Goal: Register for event/course

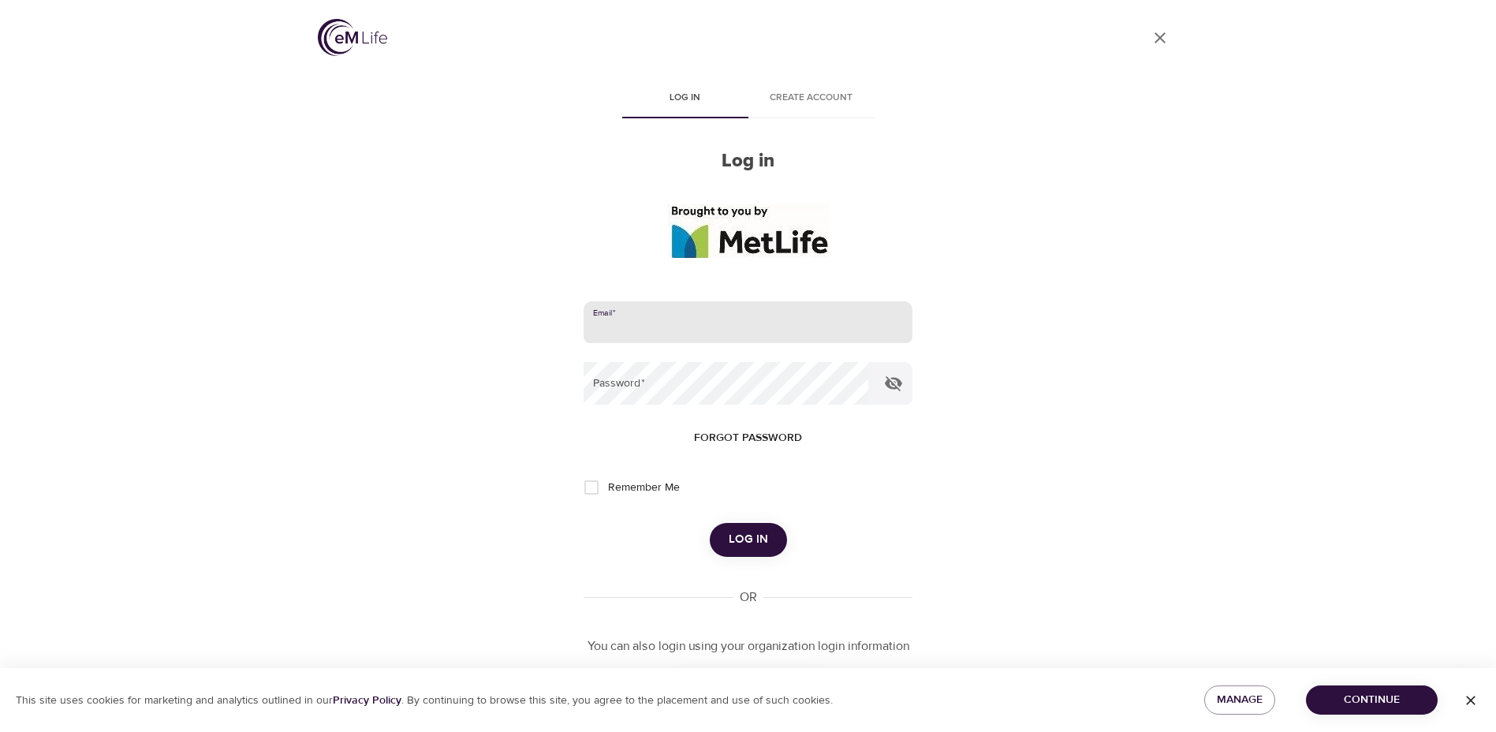
click at [696, 324] on input "email" at bounding box center [748, 322] width 328 height 43
type input "[PERSON_NAME][EMAIL_ADDRESS][PERSON_NAME][DOMAIN_NAME]"
click at [822, 95] on span "Create account" at bounding box center [811, 98] width 107 height 17
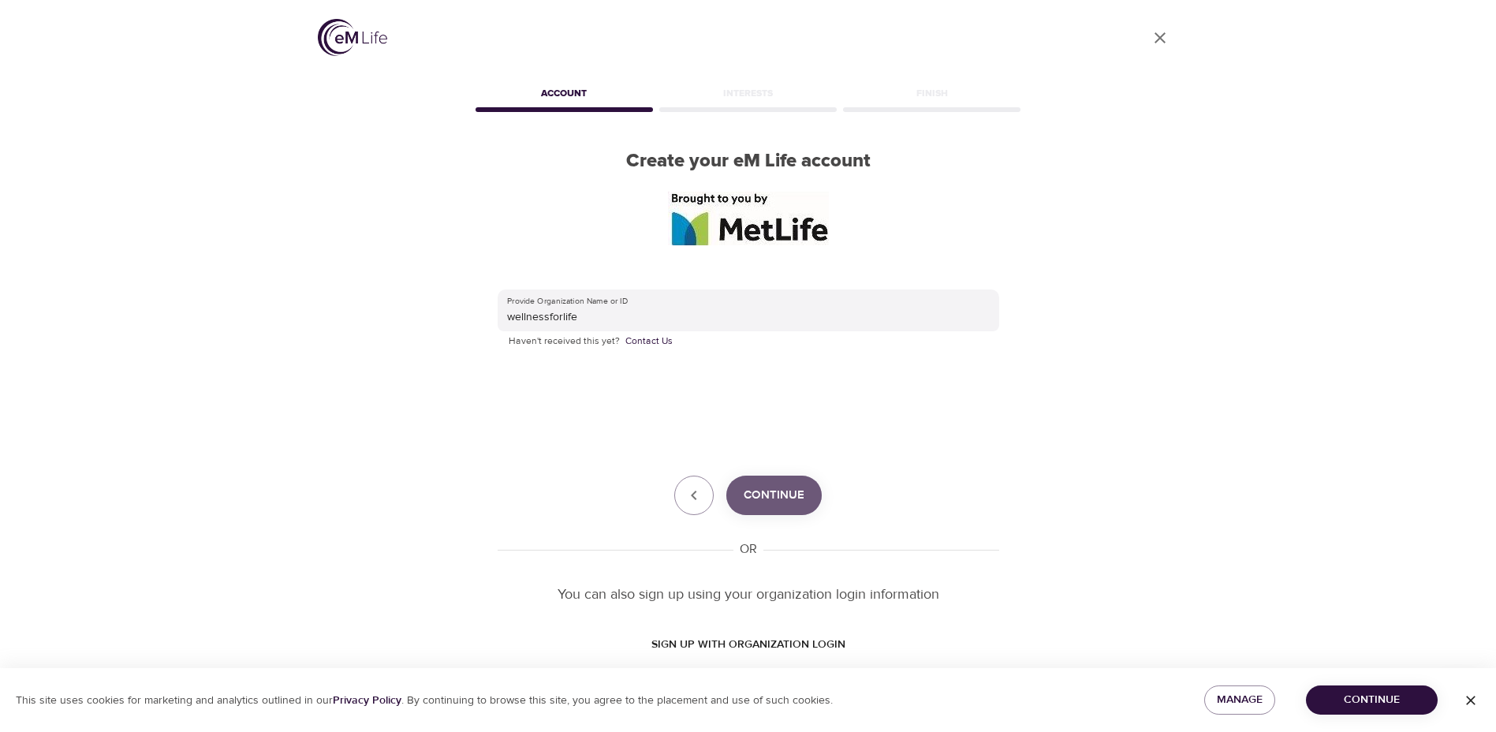
click at [745, 500] on span "Continue" at bounding box center [774, 495] width 61 height 21
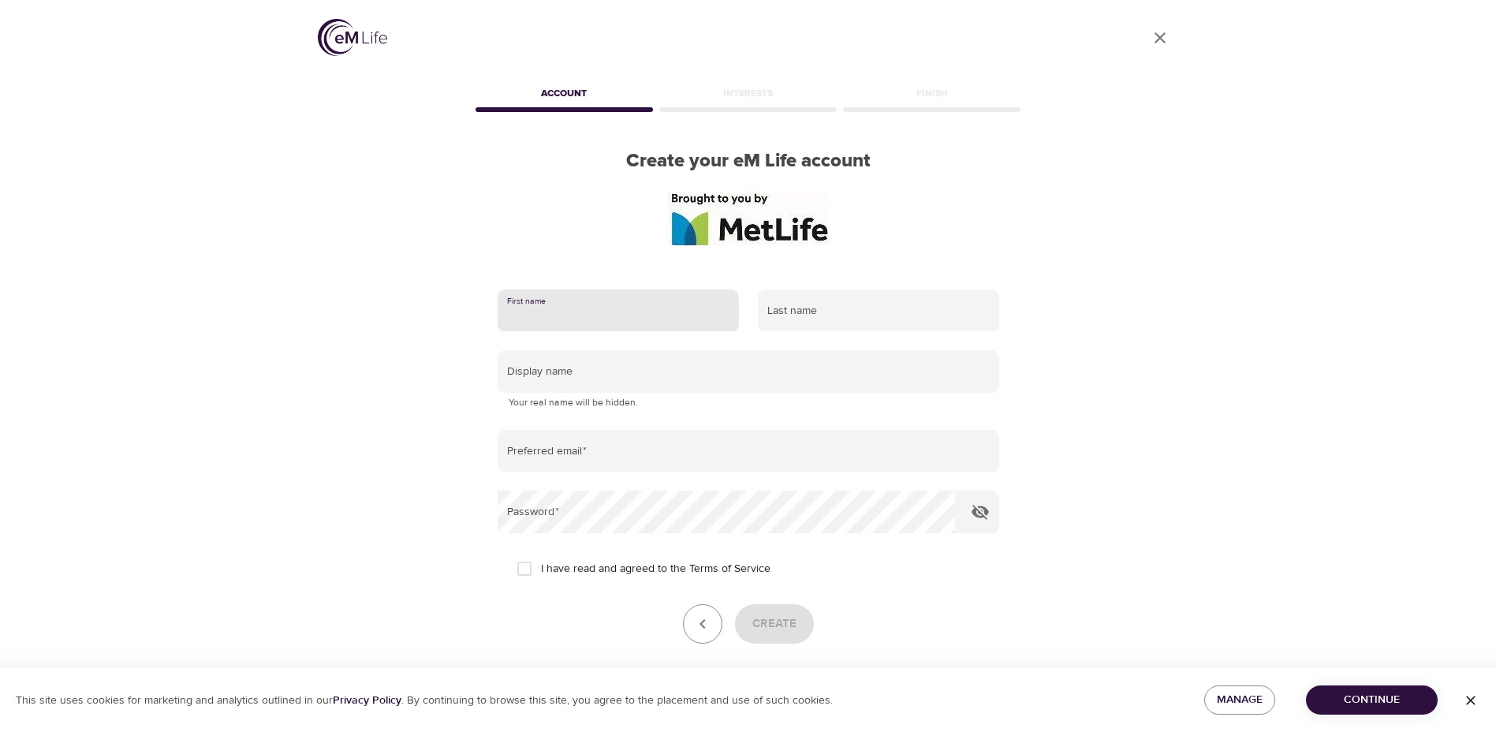
click at [628, 315] on input "text" at bounding box center [618, 310] width 241 height 43
type input "[PERSON_NAME]"
type input "[PERSON_NAME][EMAIL_ADDRESS][PERSON_NAME][DOMAIN_NAME]"
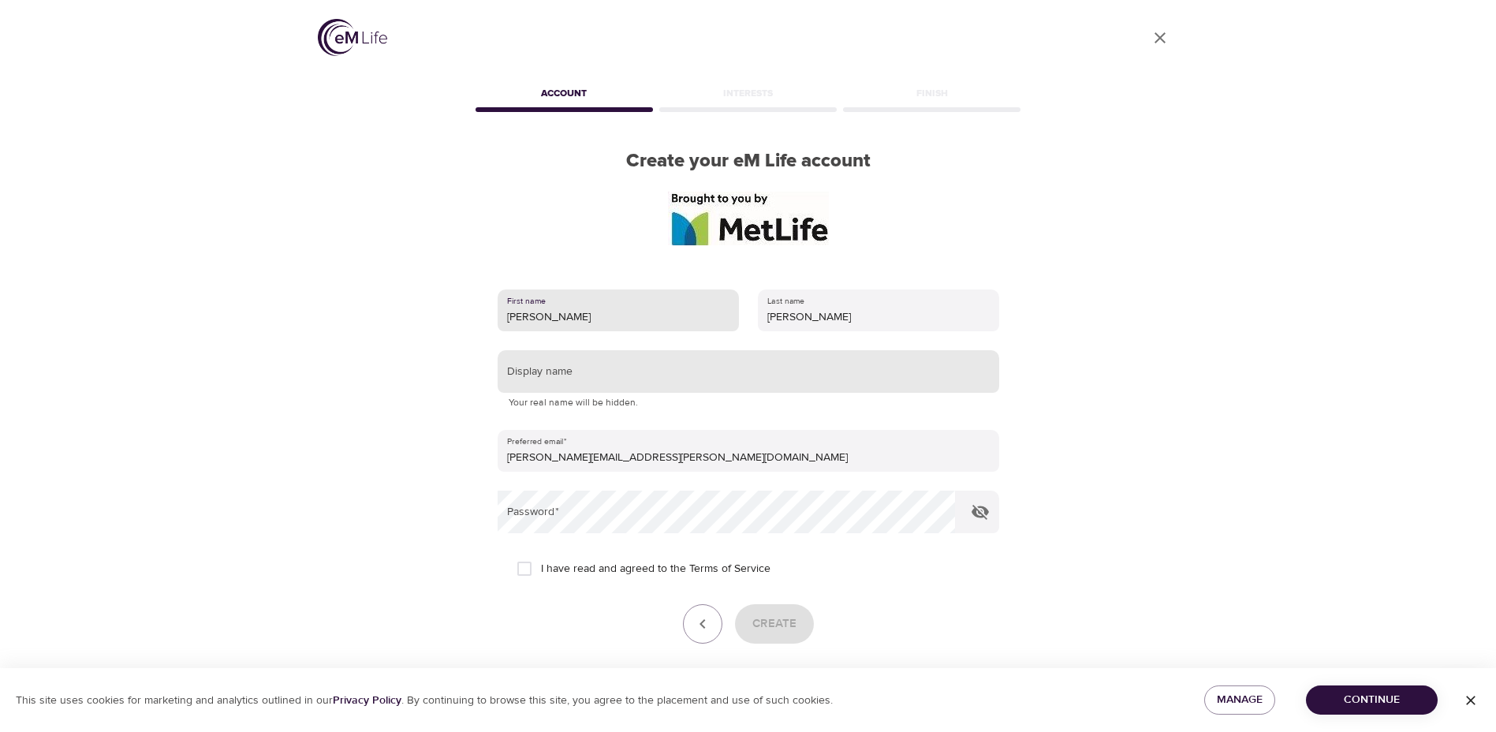
click at [603, 382] on input "text" at bounding box center [749, 371] width 502 height 43
type input "[PERSON_NAME]"
click at [449, 435] on div "User Profile Account Interests Finish Create your eM Life account First name [P…" at bounding box center [748, 366] width 899 height 732
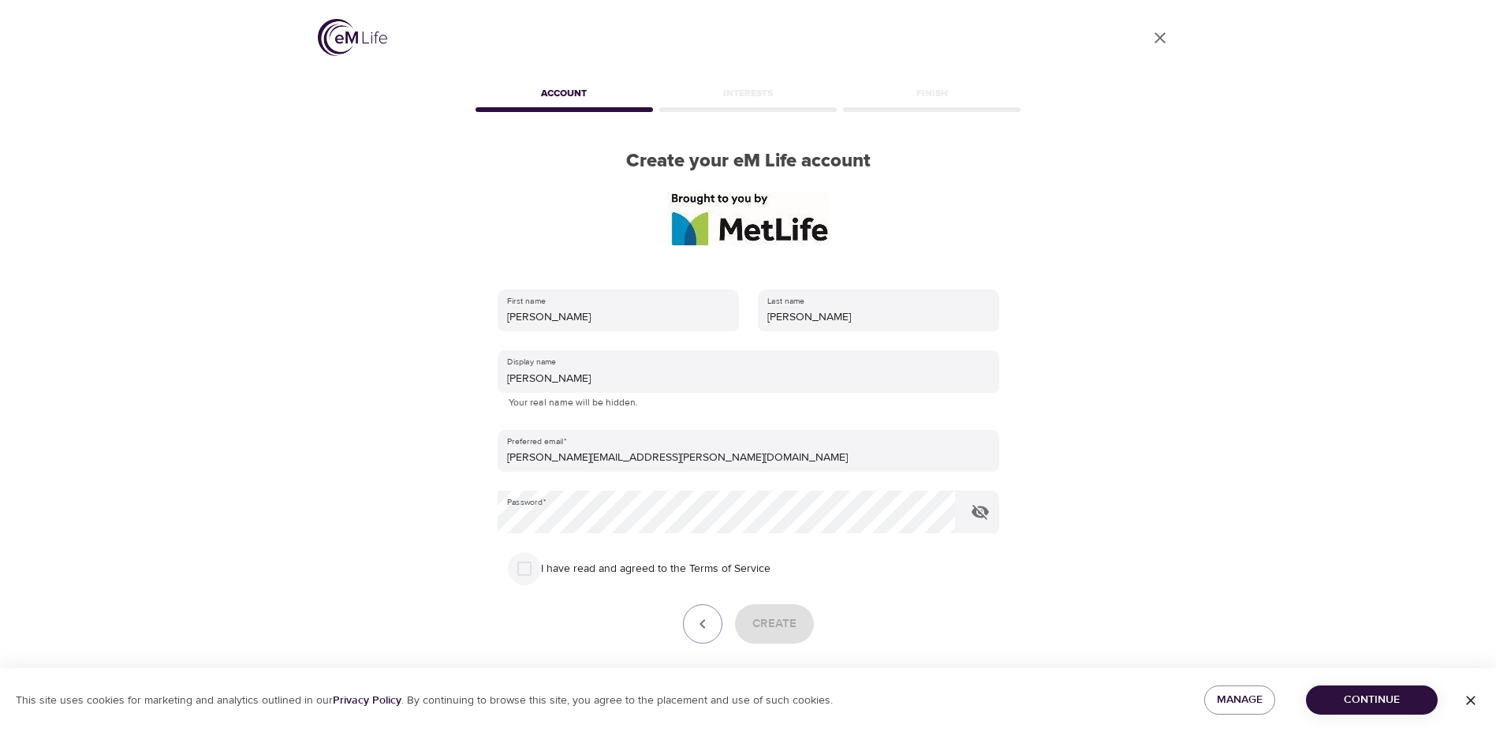
click at [514, 565] on input "I have read and agreed to the Terms of Service" at bounding box center [524, 568] width 33 height 33
checkbox input "true"
click at [768, 630] on span "Create" at bounding box center [774, 624] width 44 height 21
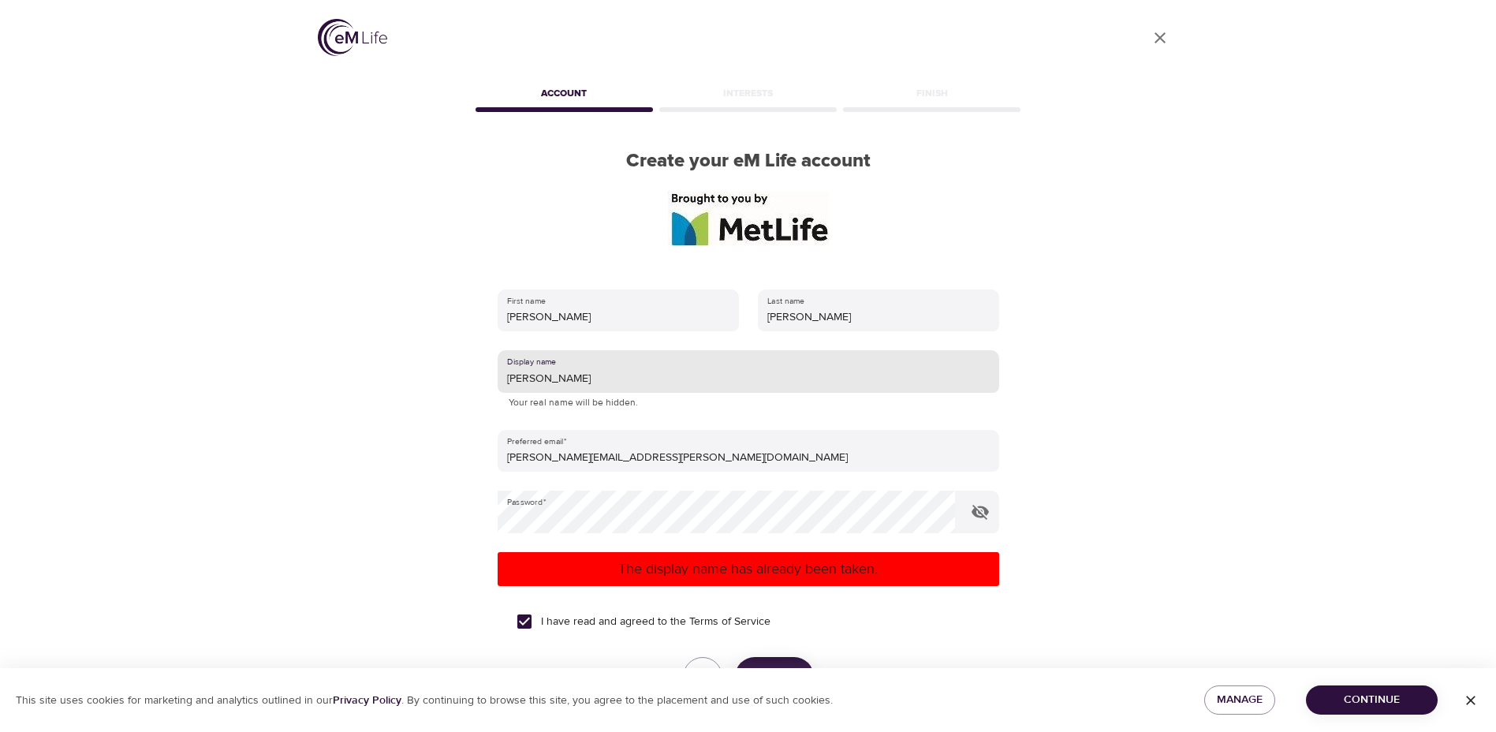
drag, startPoint x: 558, startPoint y: 381, endPoint x: 483, endPoint y: 375, distance: 75.2
click at [483, 375] on div "First name [PERSON_NAME] Last name [PERSON_NAME] Display name [PERSON_NAME] You…" at bounding box center [748, 514] width 552 height 501
type input "[PERSON_NAME]"
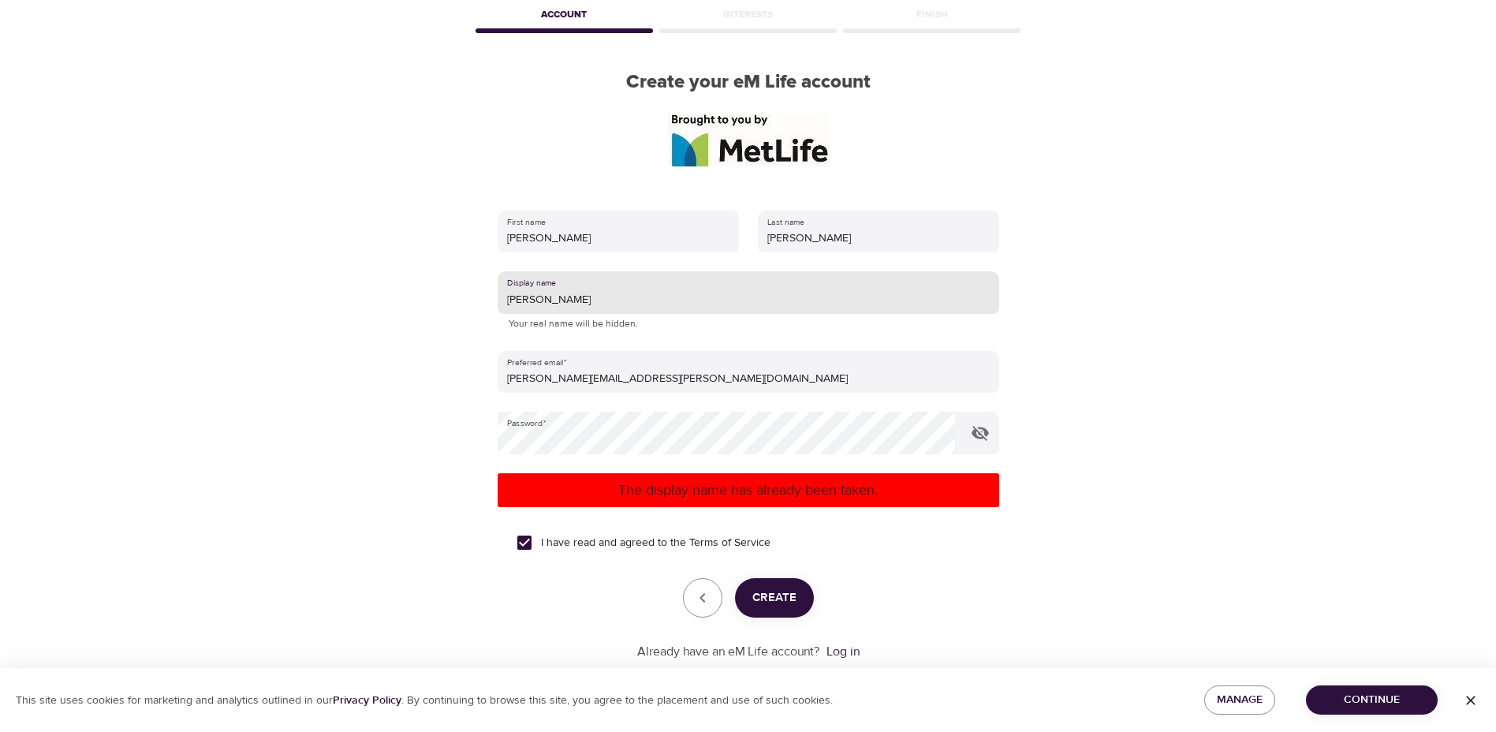
click at [784, 592] on span "Create" at bounding box center [774, 598] width 44 height 21
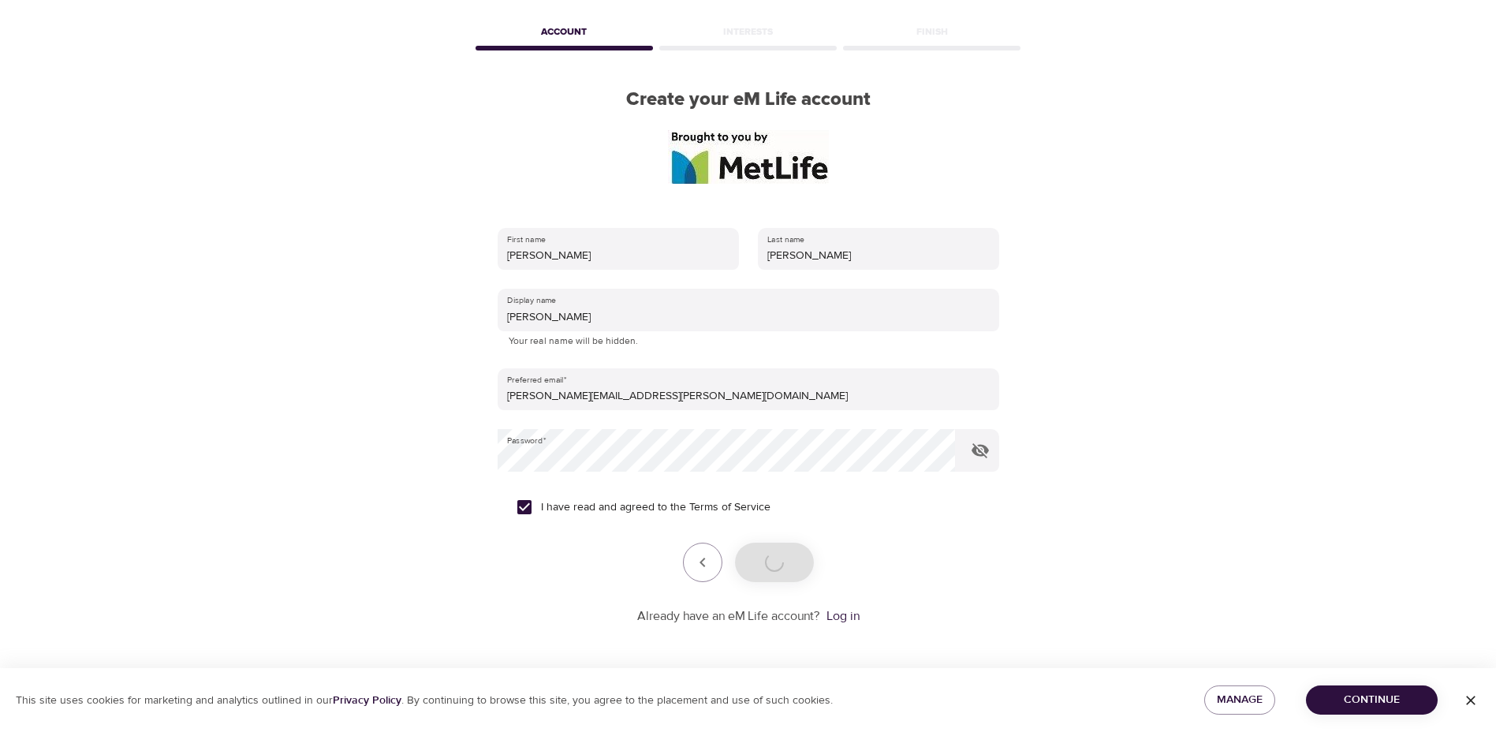
scroll to position [62, 0]
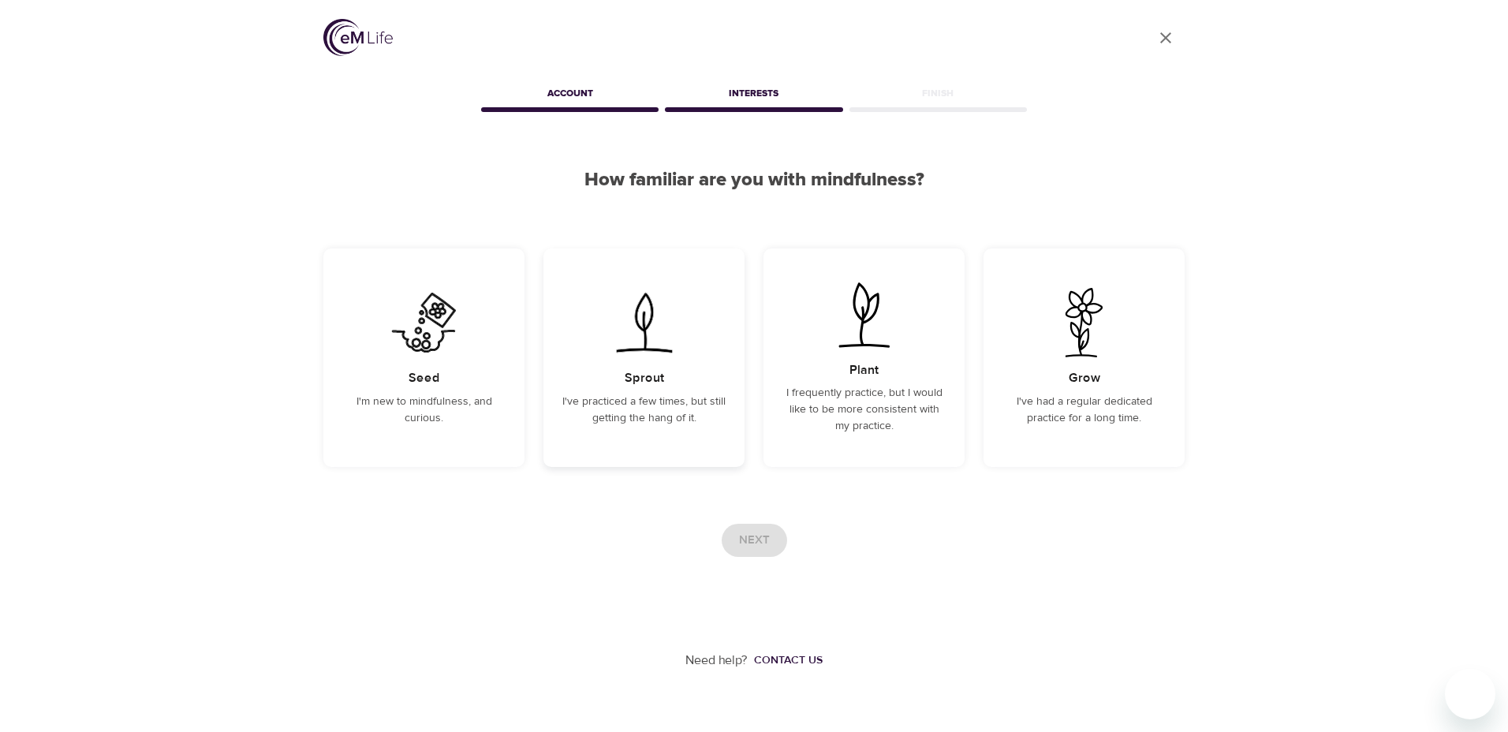
click at [666, 405] on p "I've practiced a few times, but still getting the hang of it." at bounding box center [643, 410] width 163 height 33
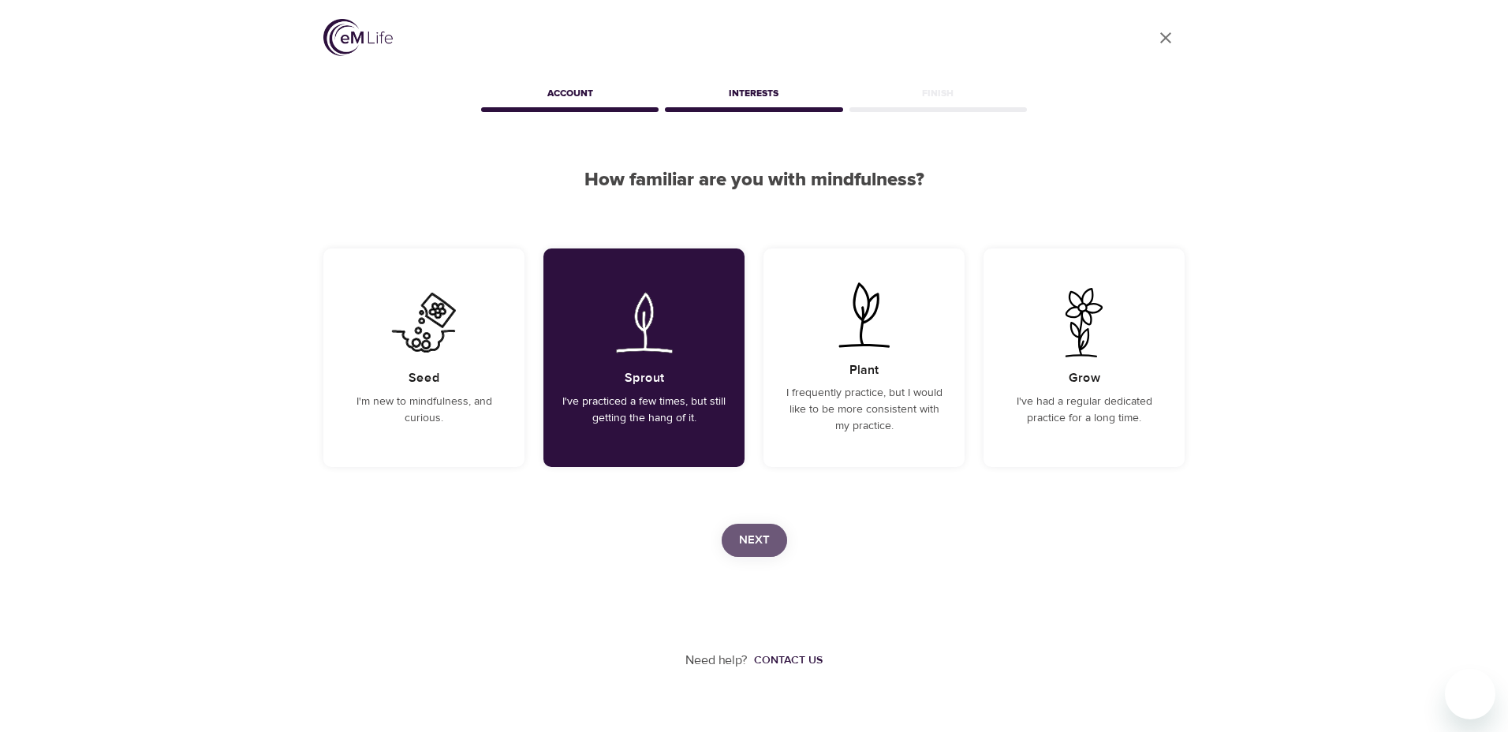
click at [747, 534] on span "Next" at bounding box center [754, 540] width 31 height 21
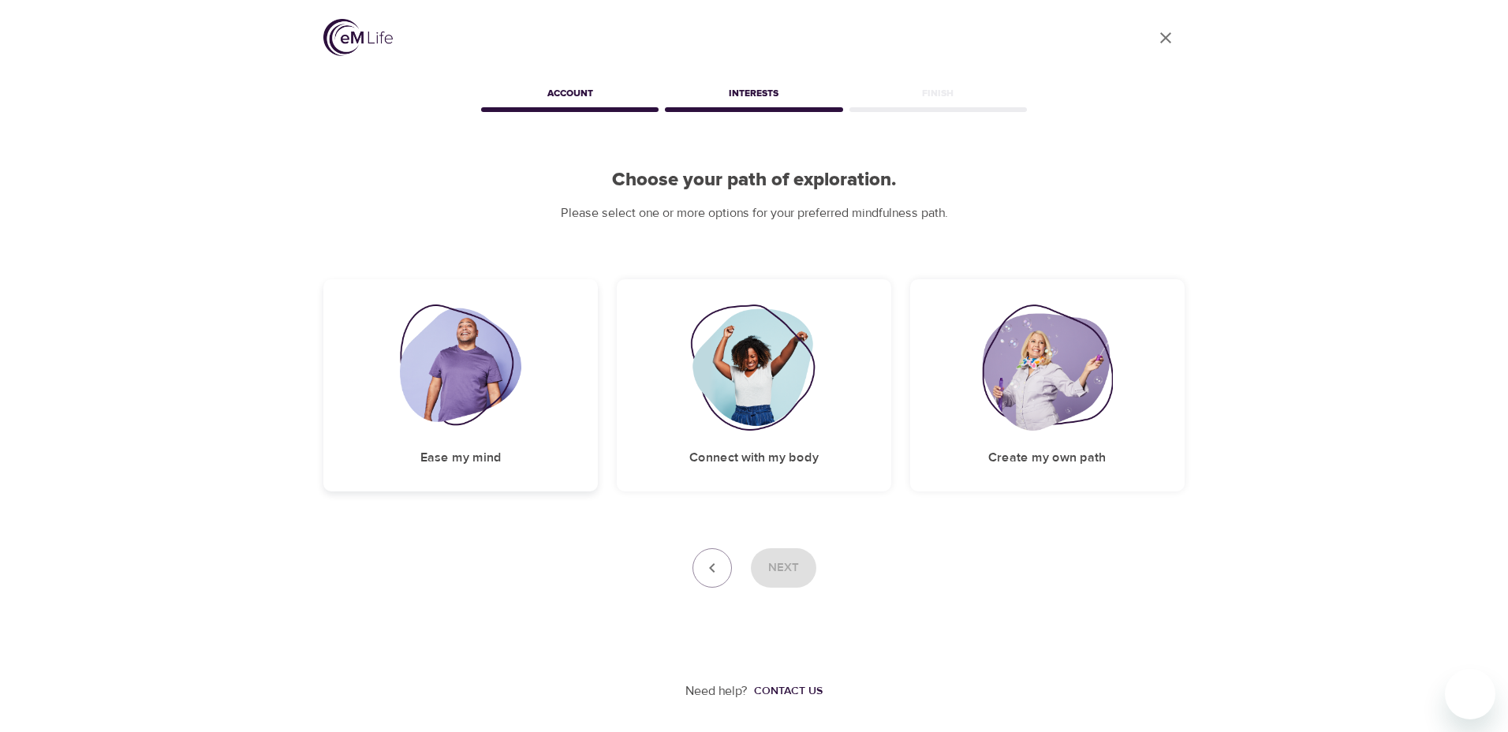
click at [466, 457] on h5 "Ease my mind" at bounding box center [460, 458] width 81 height 17
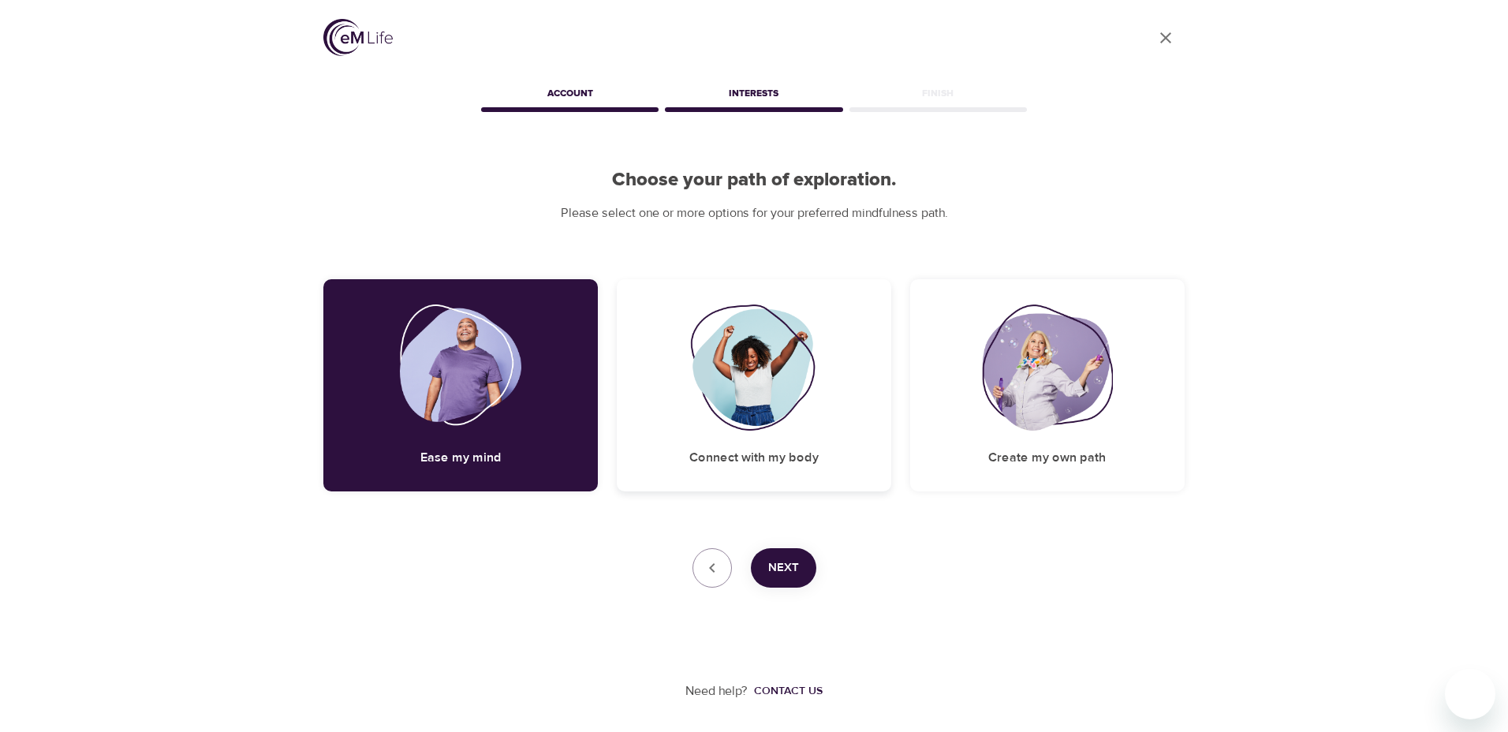
click at [774, 453] on h5 "Connect with my body" at bounding box center [753, 458] width 129 height 17
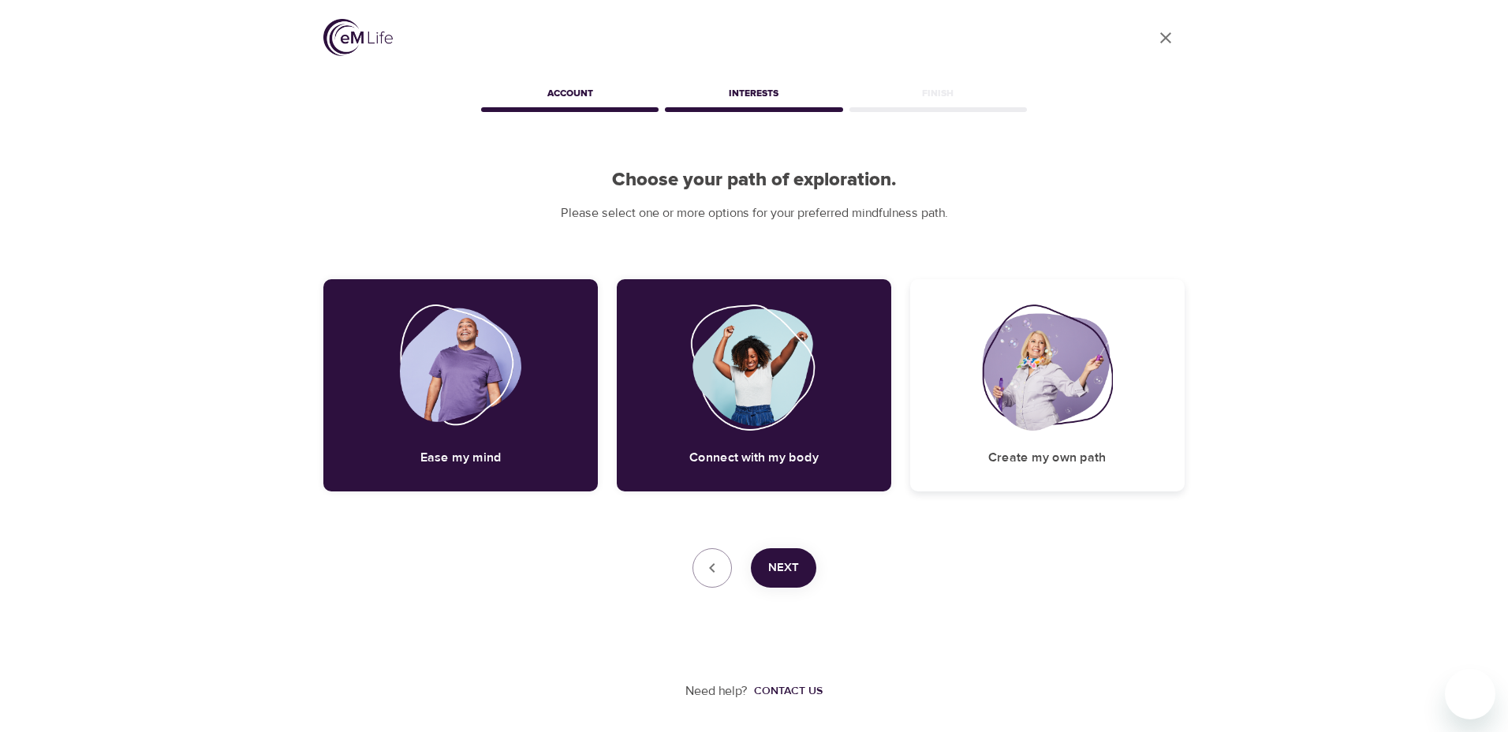
click at [1043, 439] on div "Create my own path" at bounding box center [1047, 385] width 274 height 212
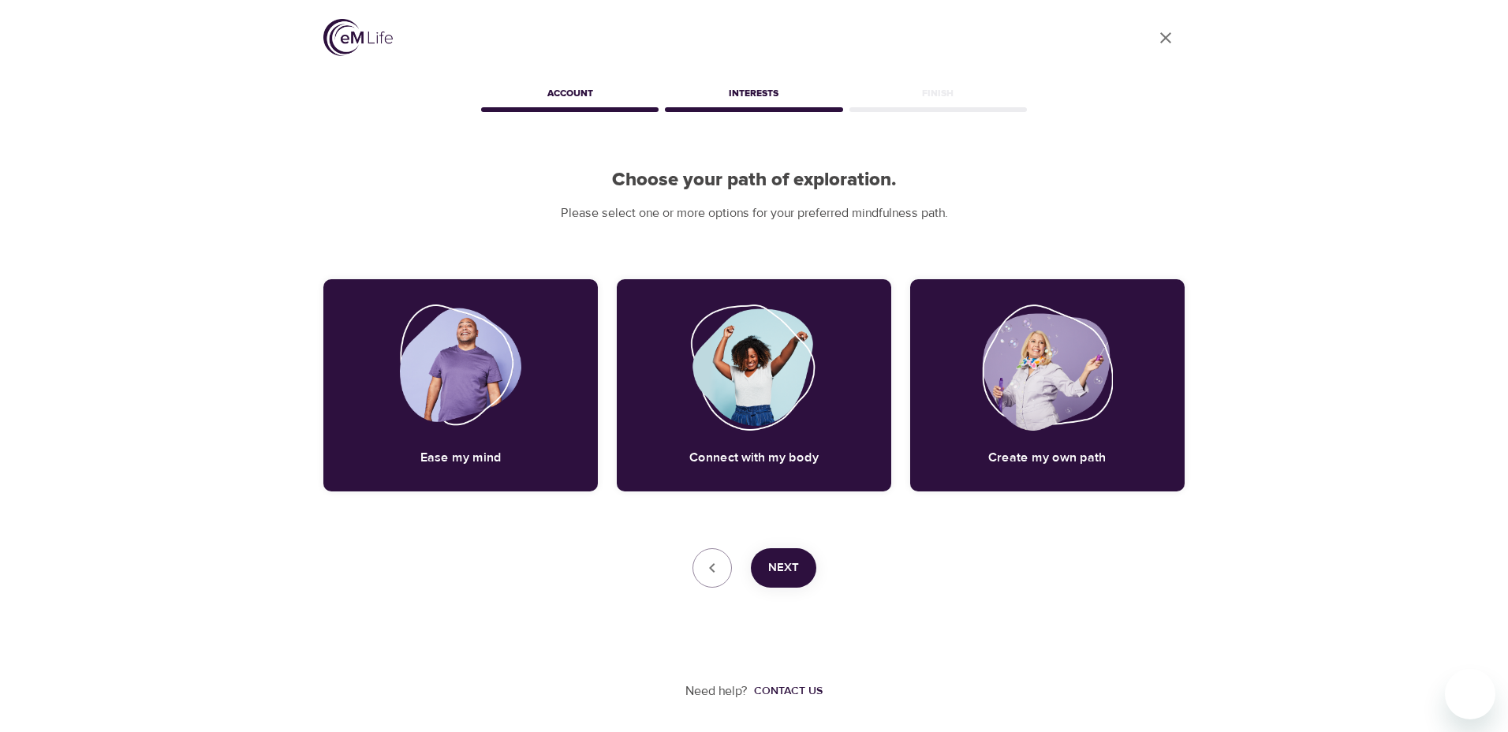
click at [778, 562] on span "Next" at bounding box center [783, 568] width 31 height 21
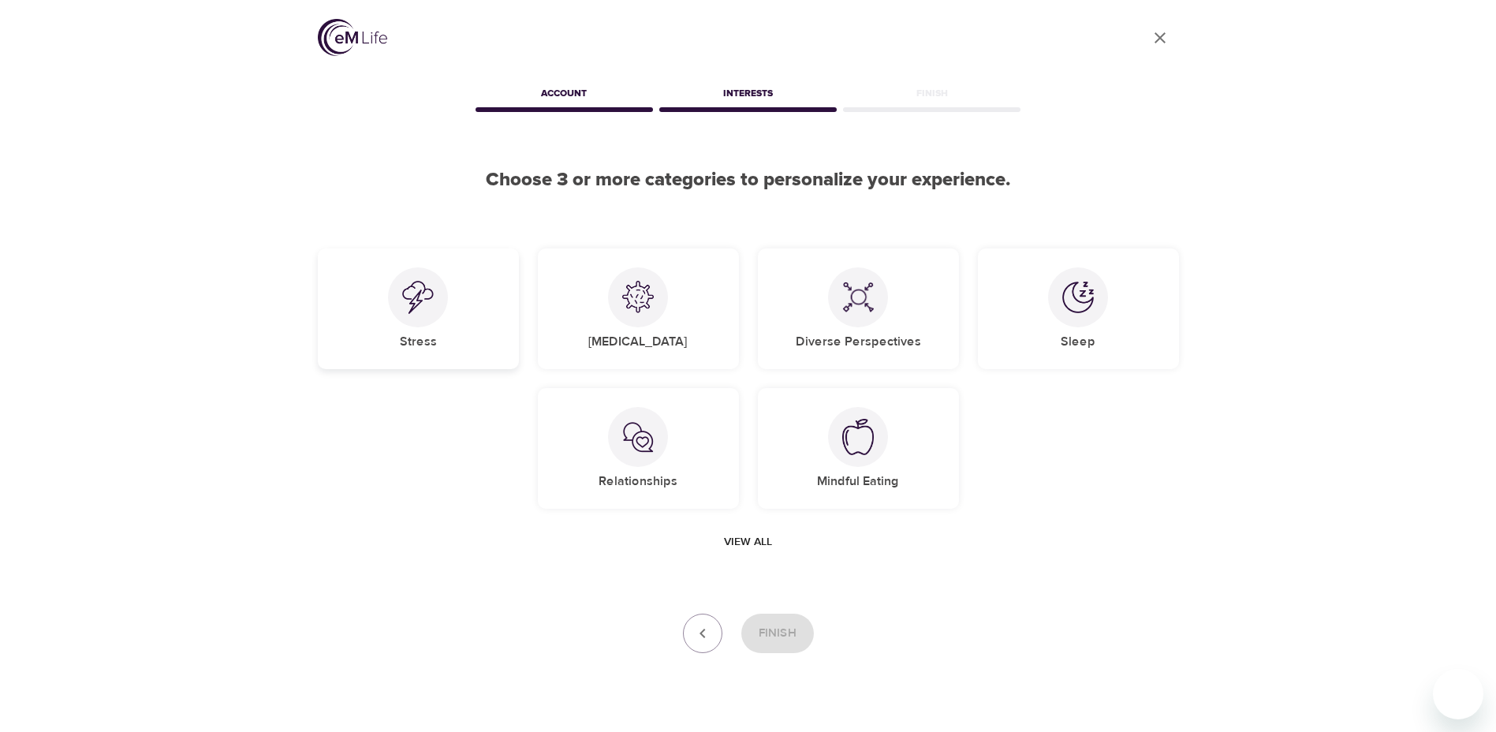
click at [419, 323] on div at bounding box center [418, 297] width 60 height 60
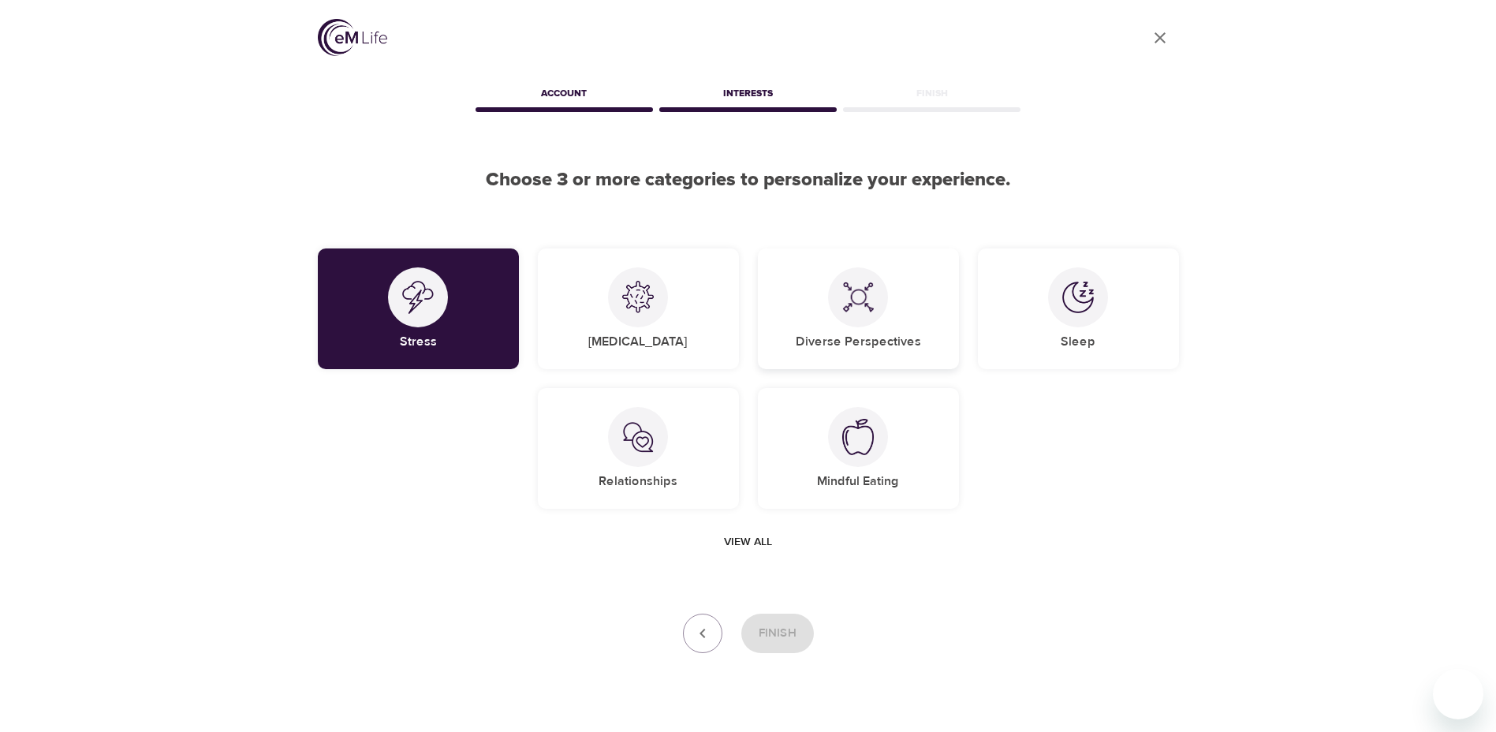
click at [866, 314] on div at bounding box center [858, 297] width 60 height 60
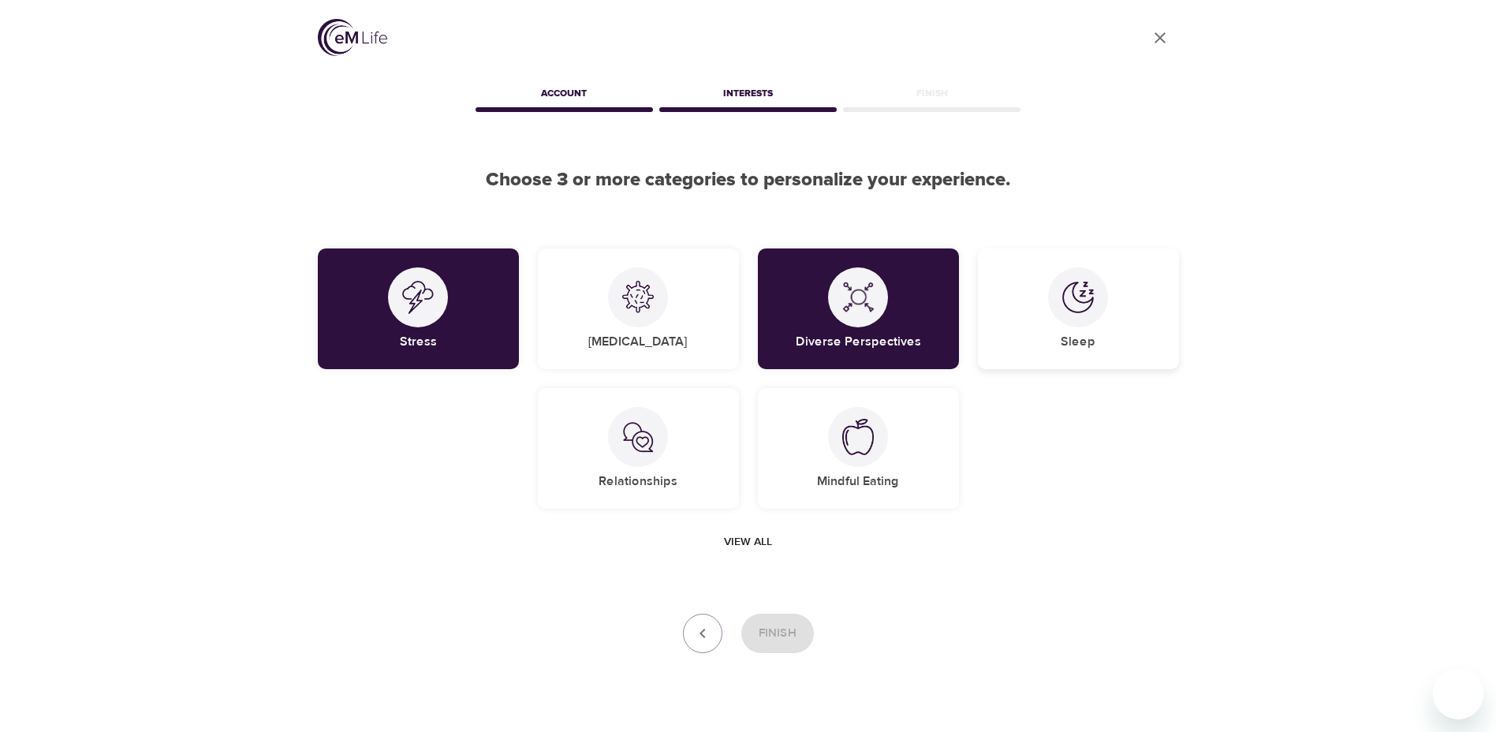
click at [1111, 313] on div "Sleep" at bounding box center [1078, 308] width 201 height 121
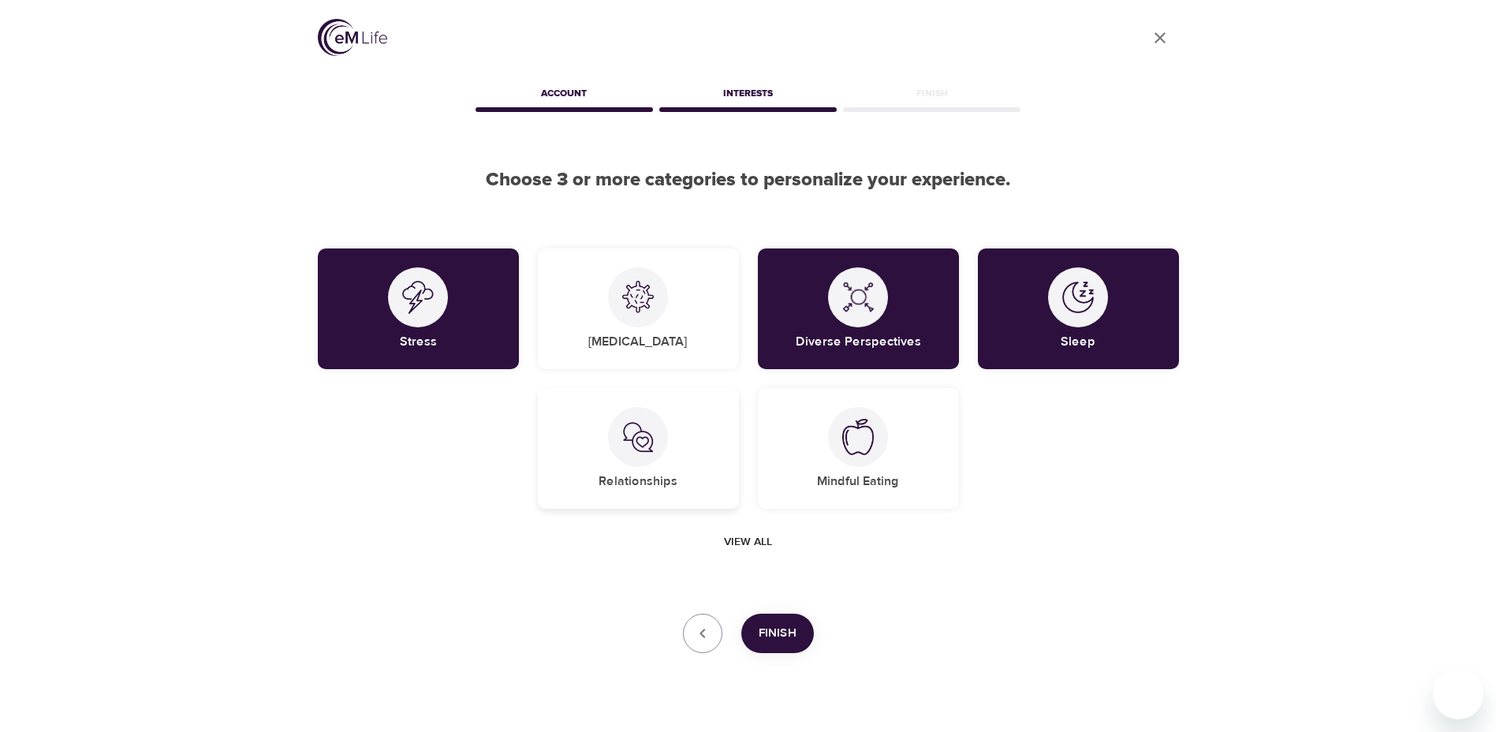
click at [639, 451] on img at bounding box center [638, 437] width 32 height 32
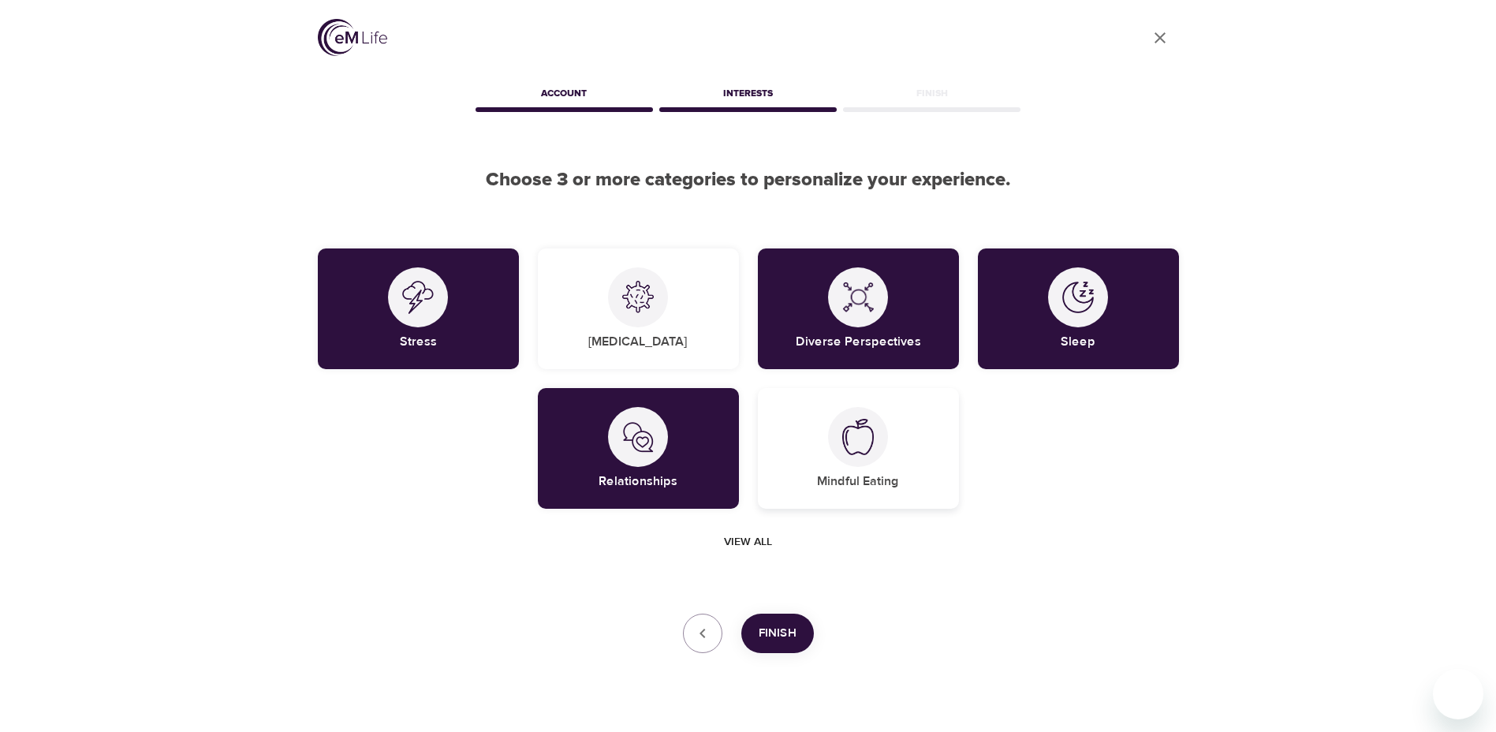
click at [831, 444] on div at bounding box center [858, 437] width 60 height 60
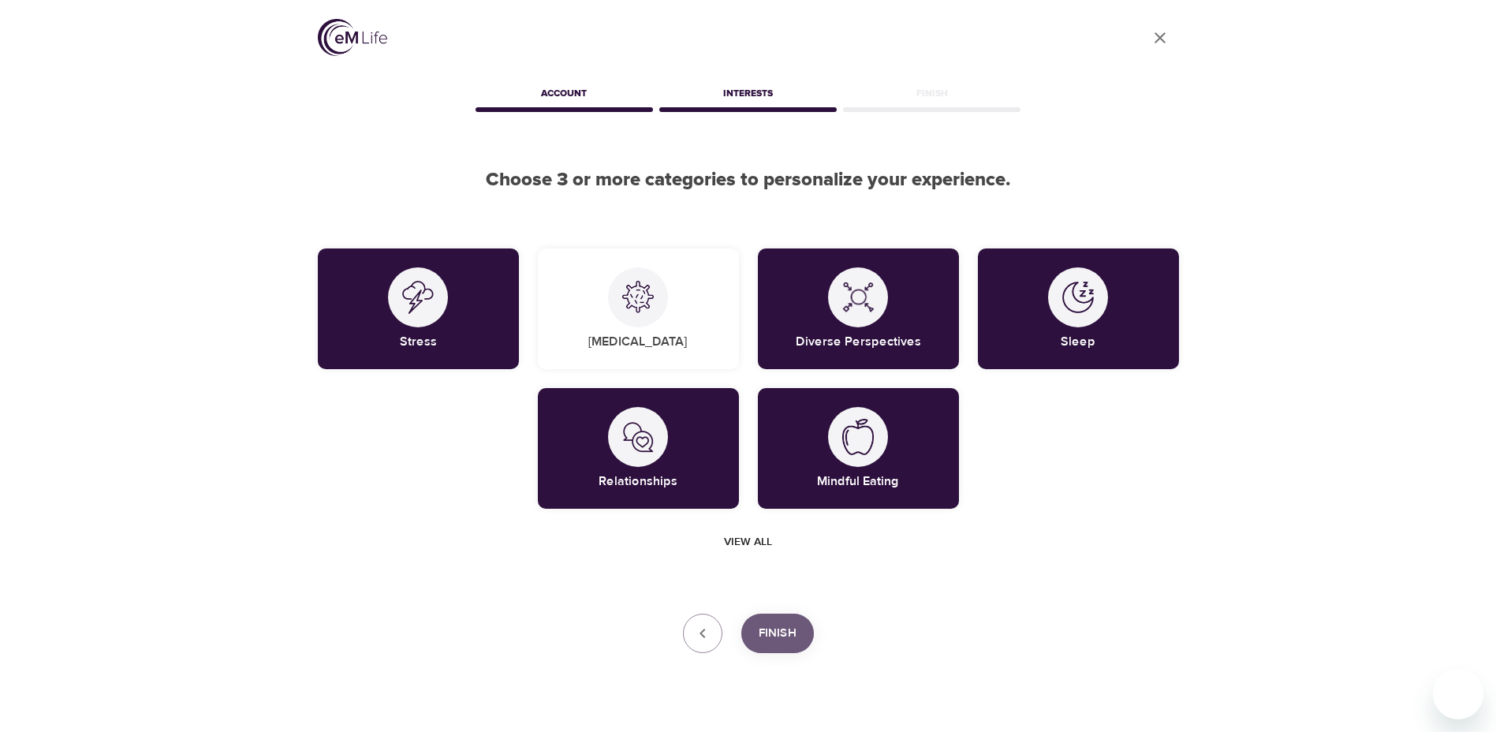
click at [781, 636] on span "Finish" at bounding box center [778, 633] width 38 height 21
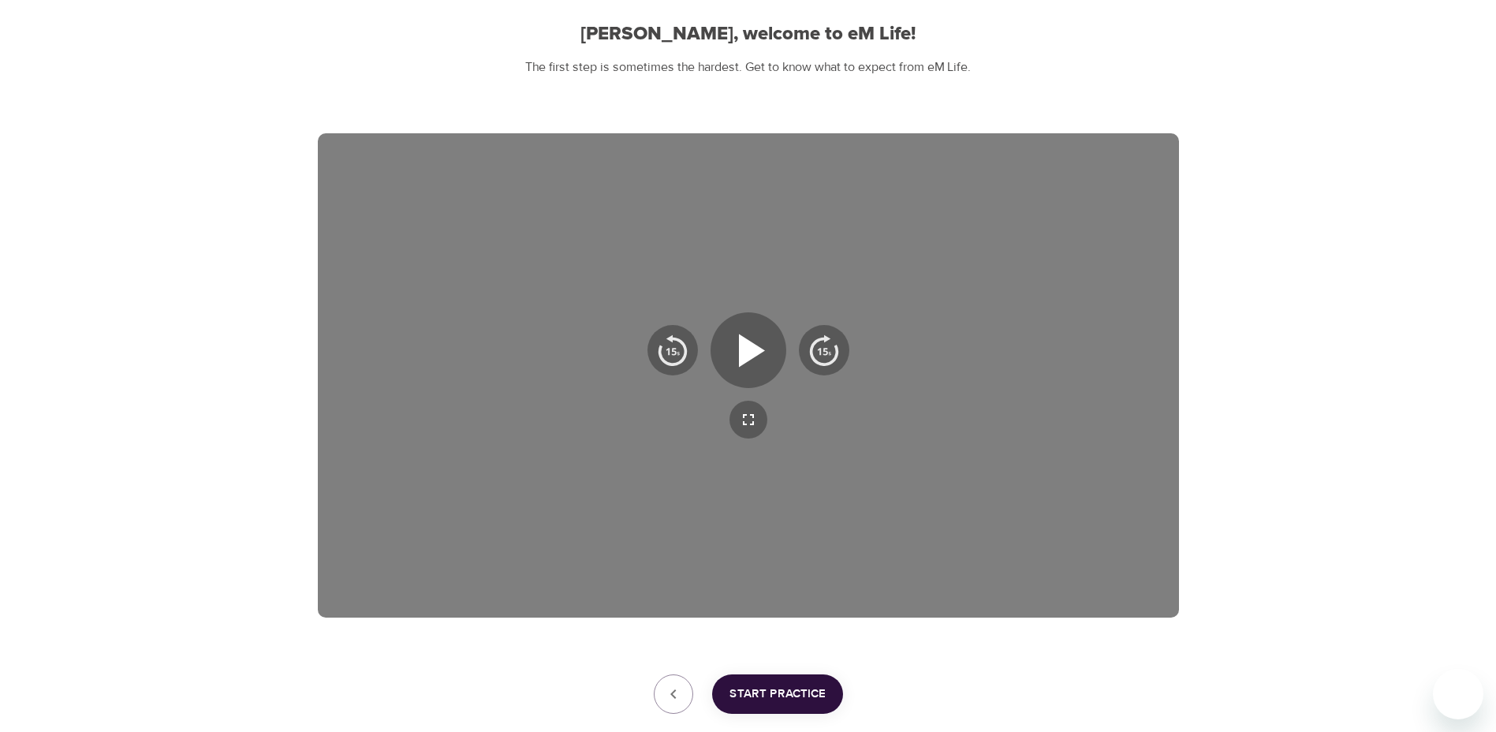
scroll to position [158, 0]
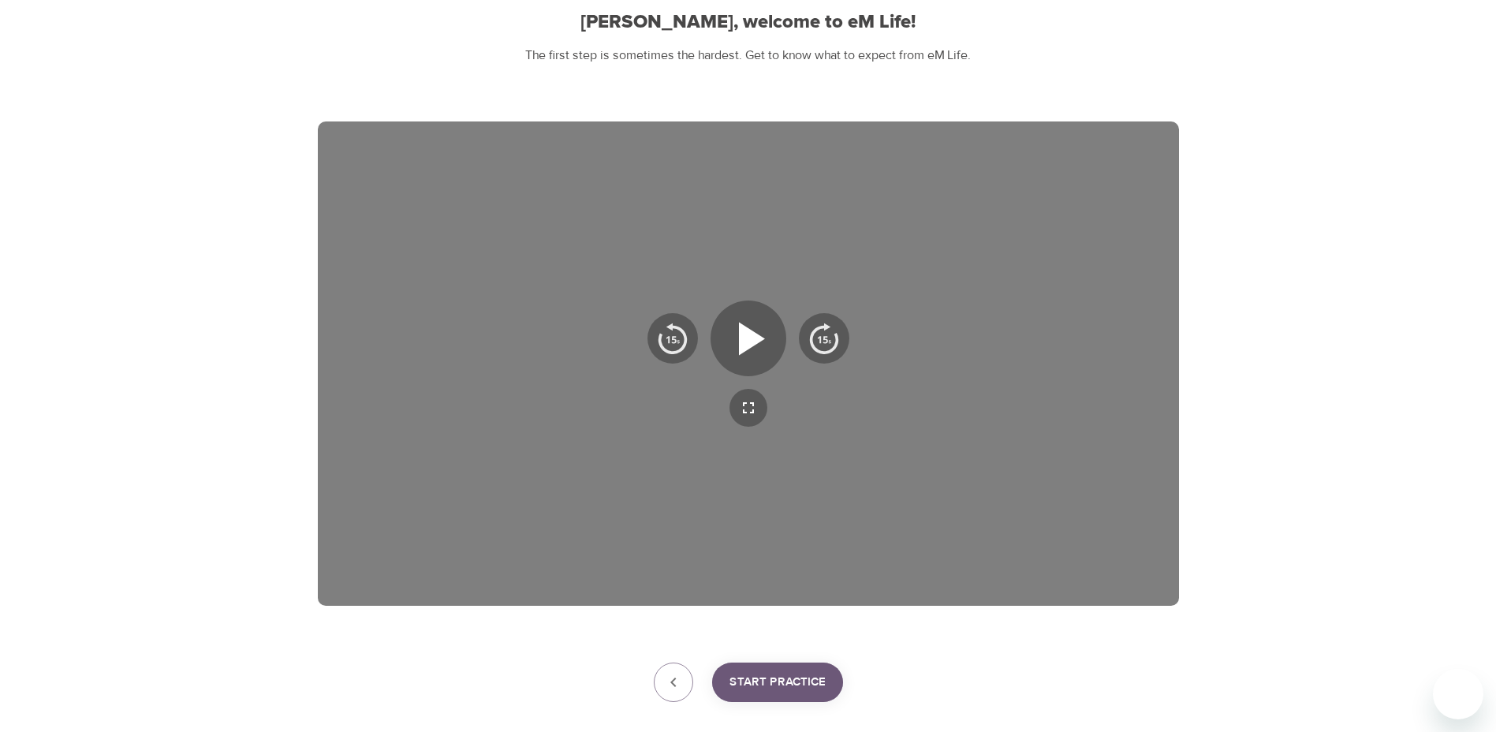
click at [775, 676] on span "Start Practice" at bounding box center [778, 682] width 96 height 21
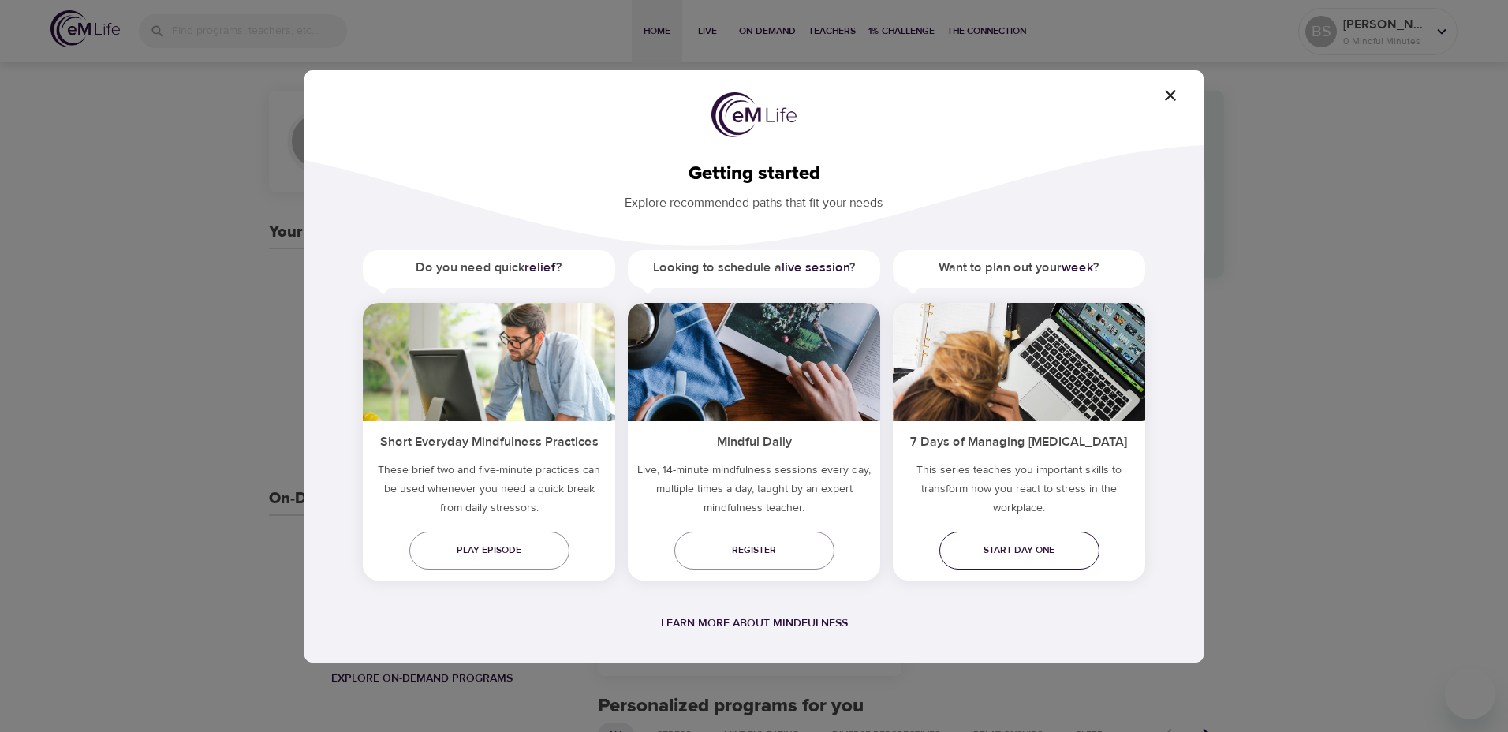
click at [1023, 541] on link "Start day one" at bounding box center [1019, 551] width 160 height 38
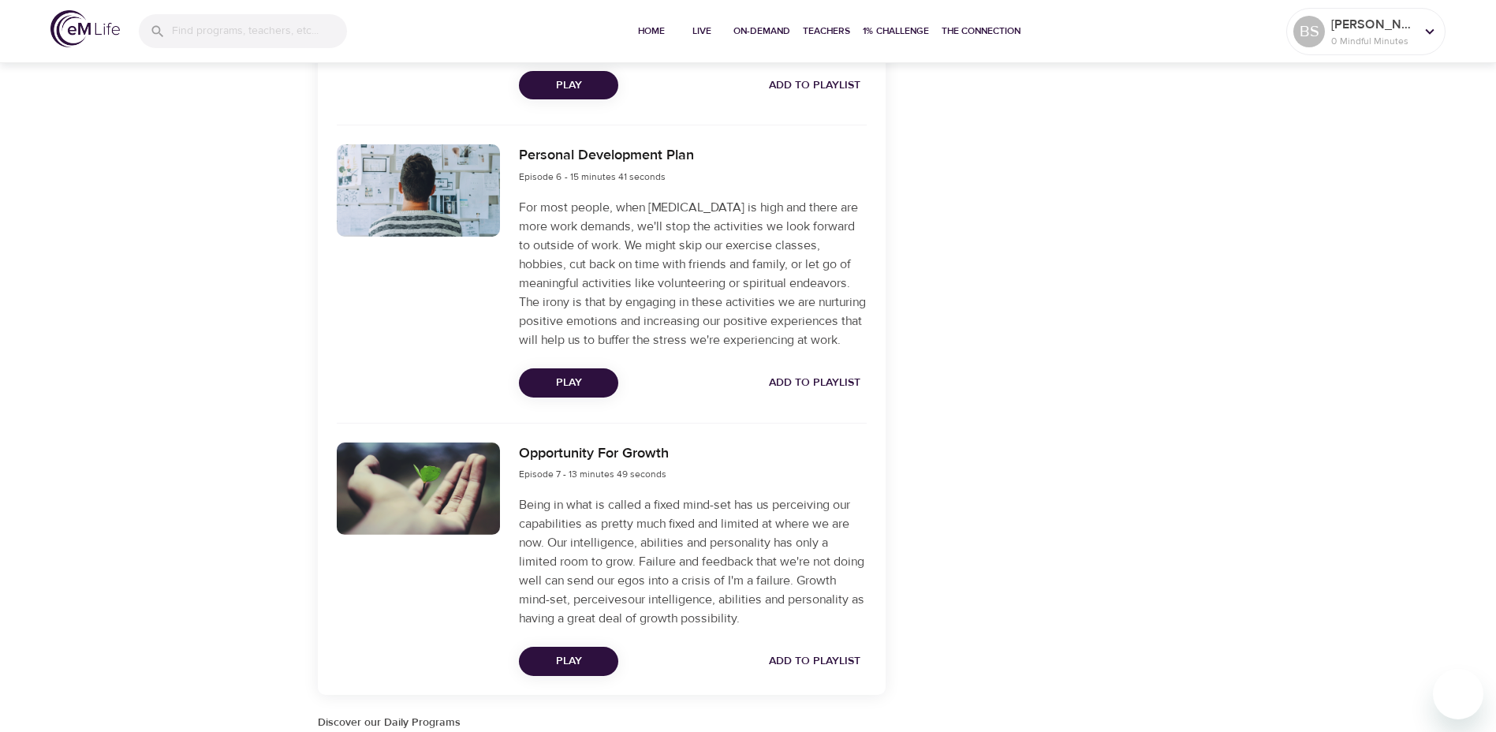
scroll to position [2051, 0]
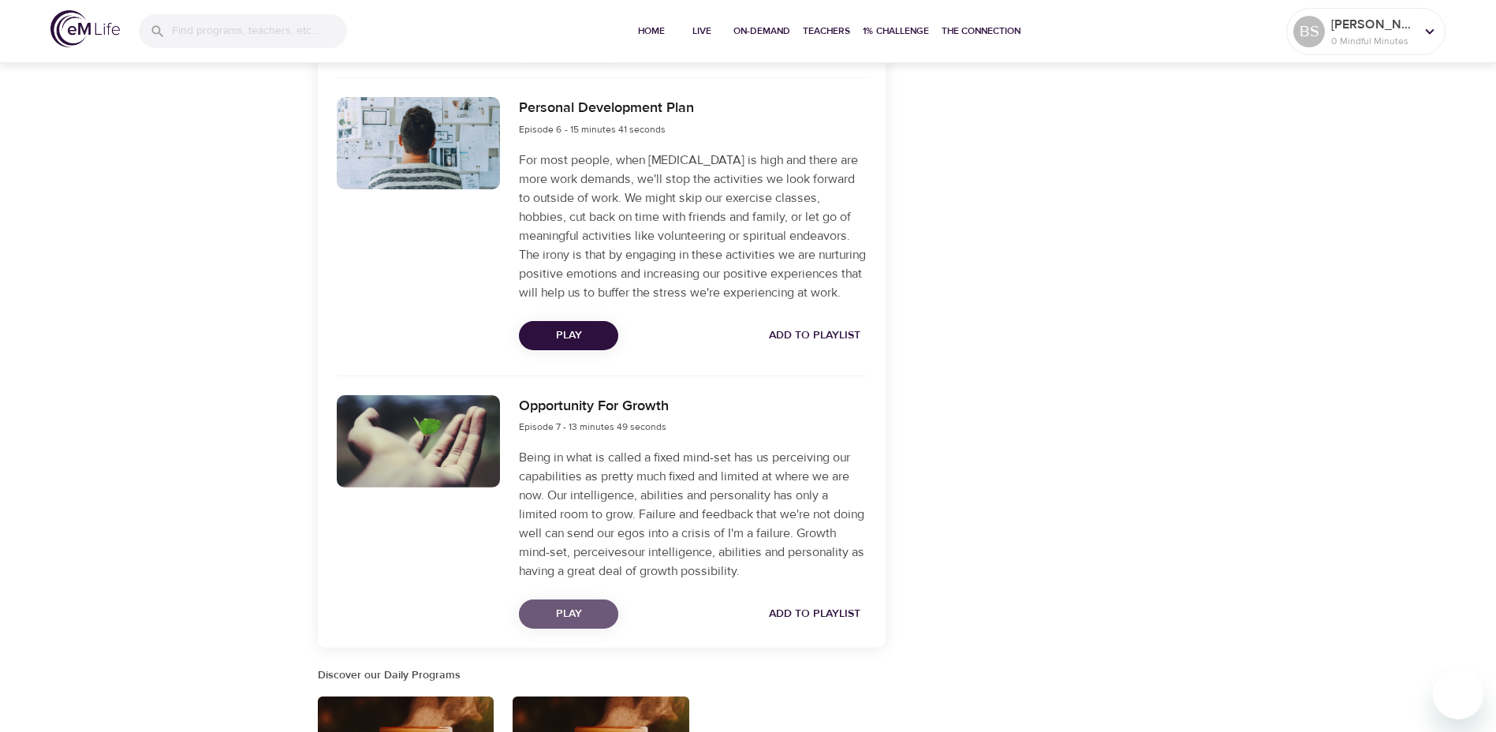
click at [560, 624] on span "Play" at bounding box center [569, 614] width 74 height 20
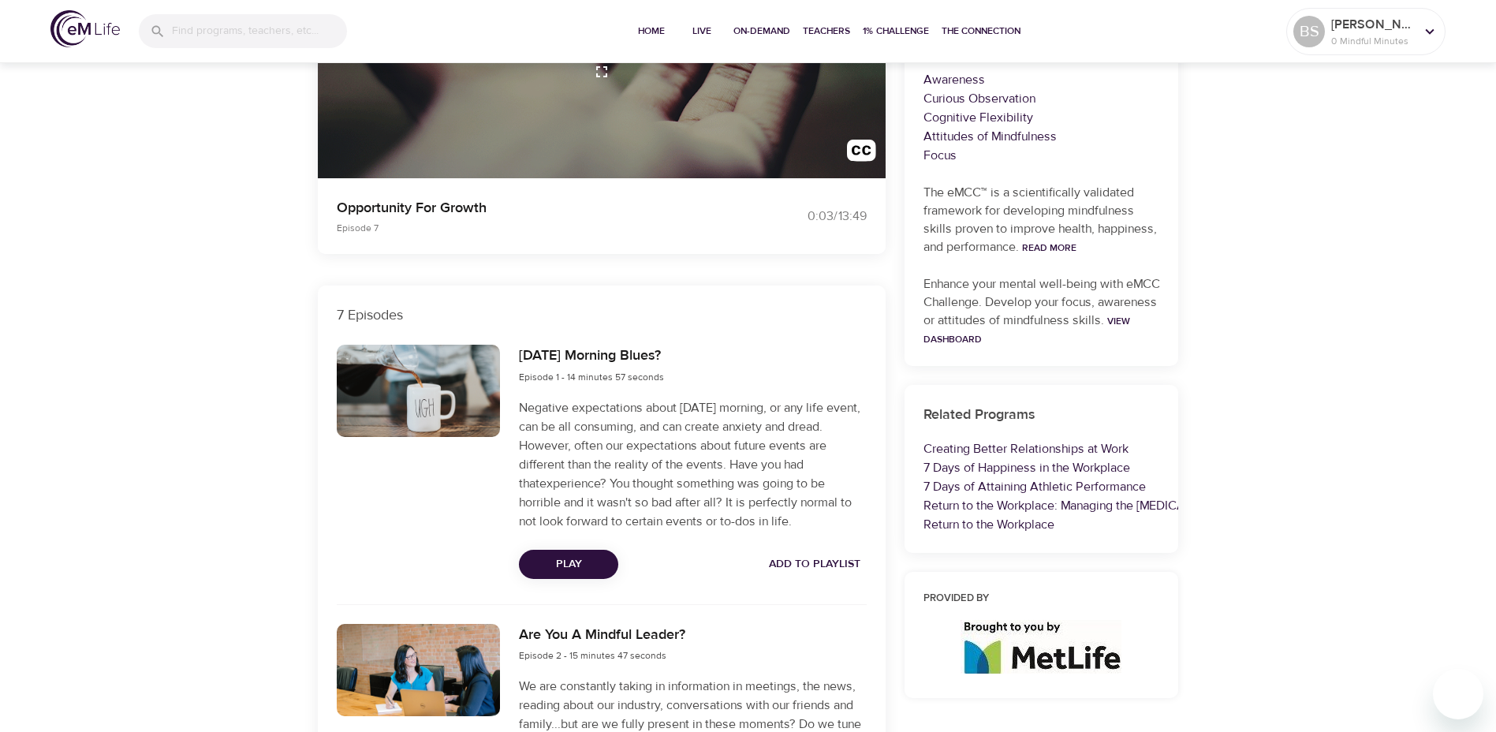
scroll to position [79, 0]
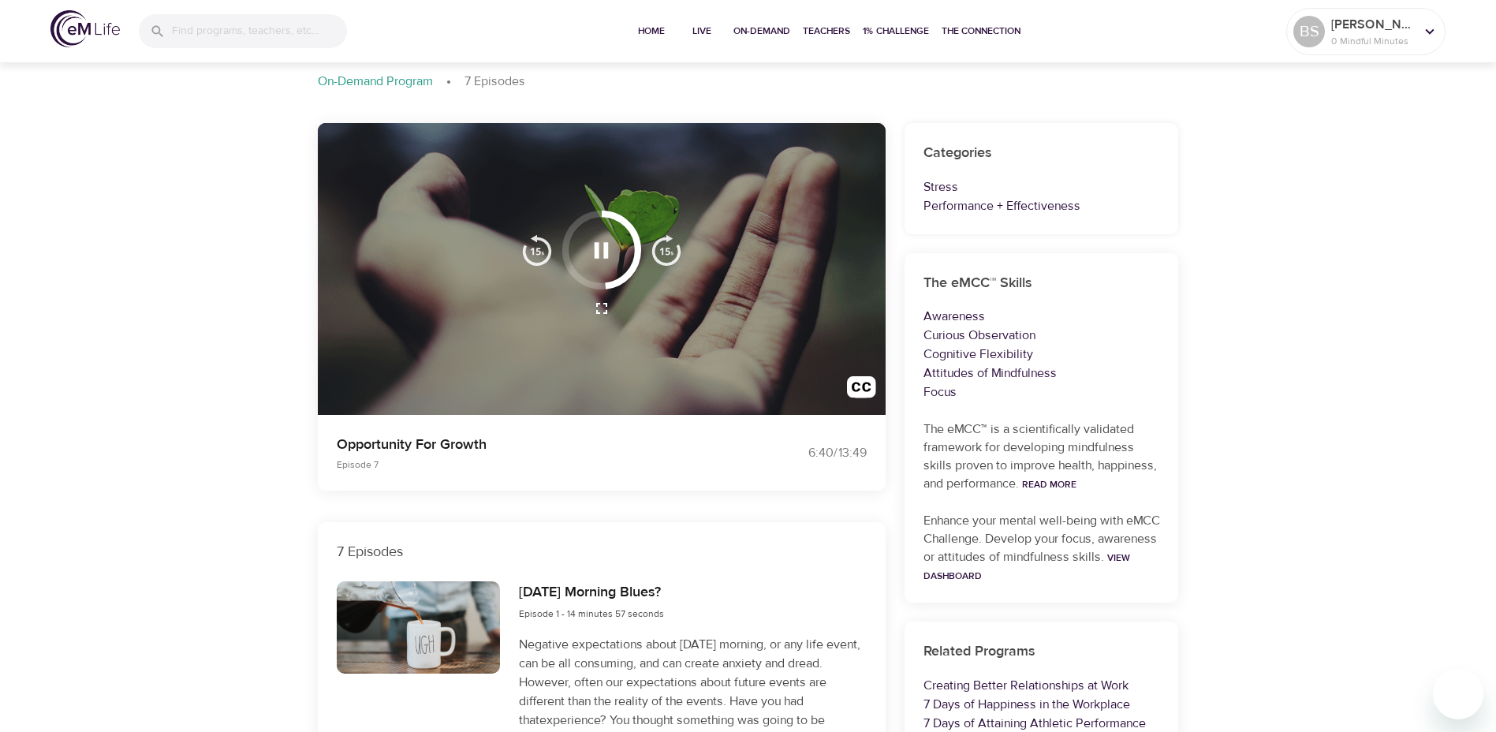
click at [606, 242] on icon "button" at bounding box center [602, 250] width 14 height 16
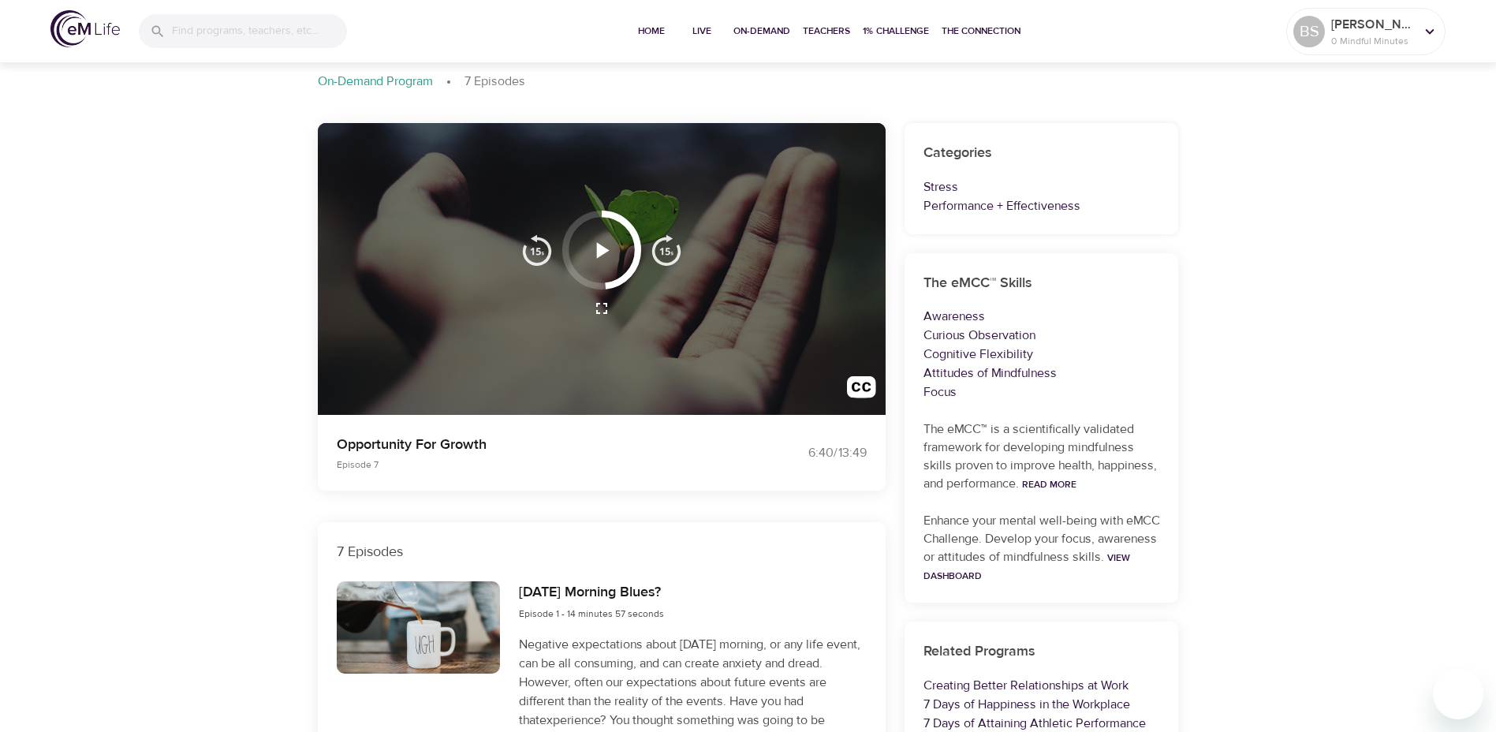
click at [596, 251] on icon "button" at bounding box center [602, 251] width 28 height 28
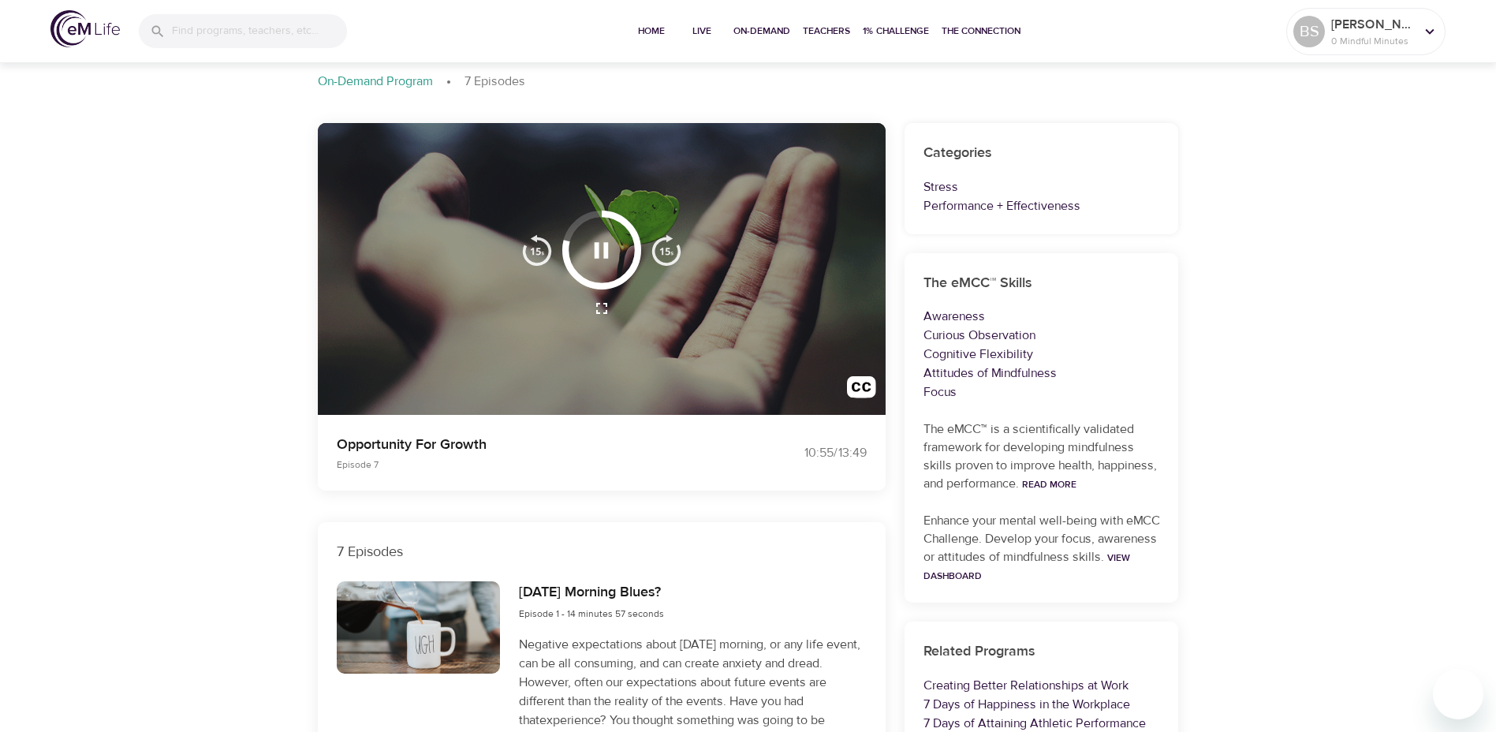
drag, startPoint x: 594, startPoint y: 248, endPoint x: 666, endPoint y: 353, distance: 127.1
click at [594, 248] on icon "button" at bounding box center [602, 251] width 28 height 28
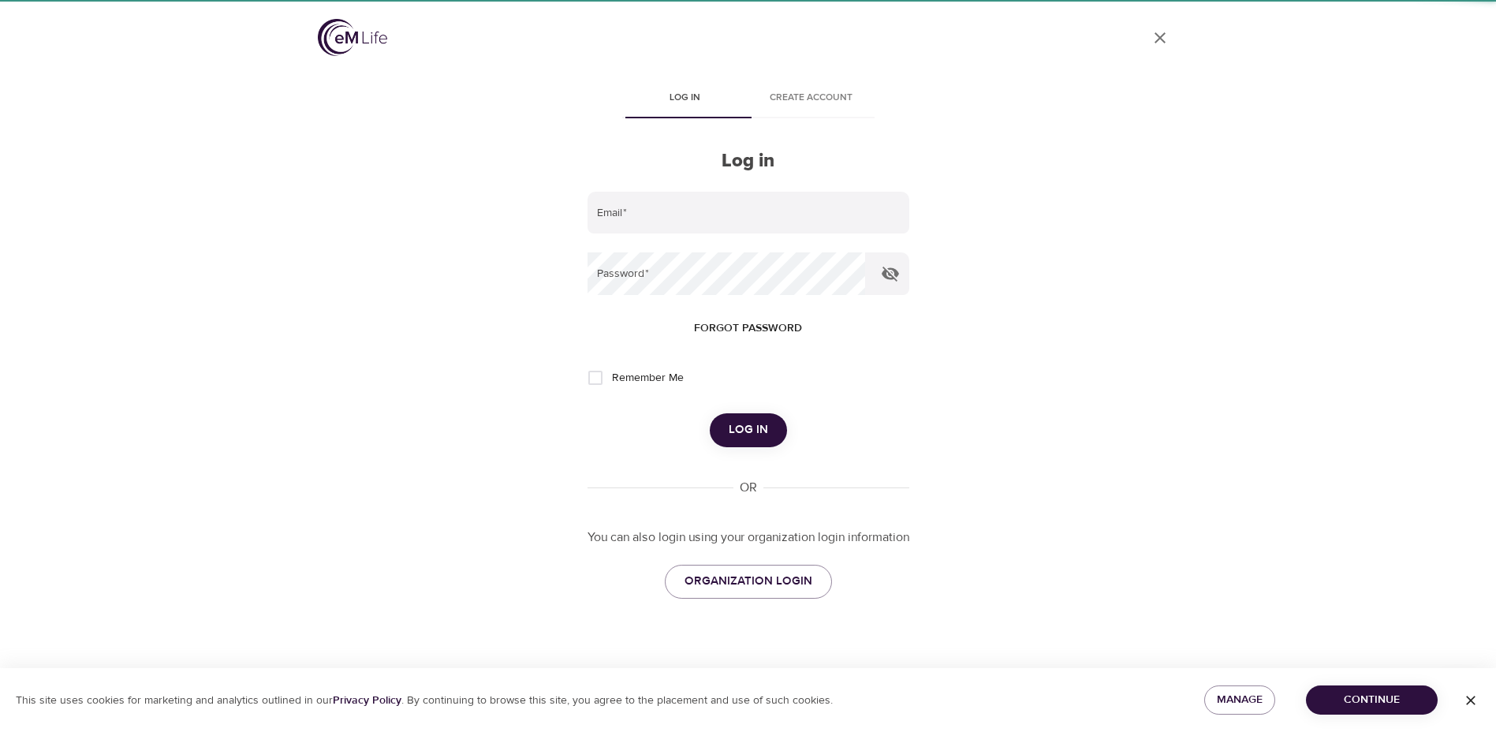
type input "[PERSON_NAME][EMAIL_ADDRESS][PERSON_NAME][DOMAIN_NAME]"
